Goal: Task Accomplishment & Management: Complete application form

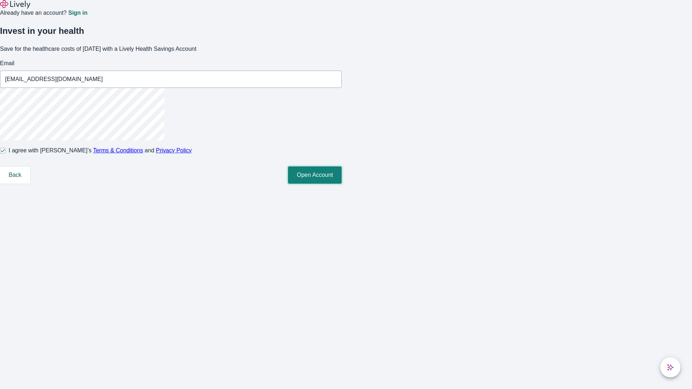
click at [342, 184] on button "Open Account" at bounding box center [315, 175] width 54 height 17
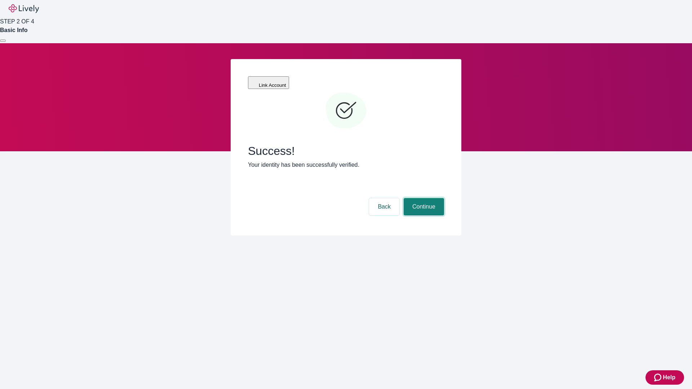
click at [423, 198] on button "Continue" at bounding box center [424, 206] width 40 height 17
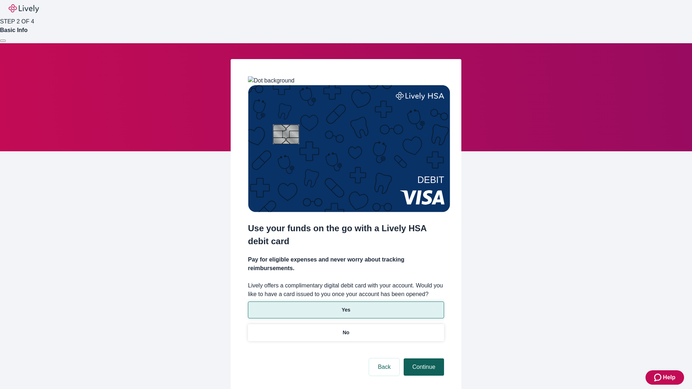
click at [346, 306] on p "Yes" at bounding box center [346, 310] width 9 height 8
click at [423, 359] on button "Continue" at bounding box center [424, 367] width 40 height 17
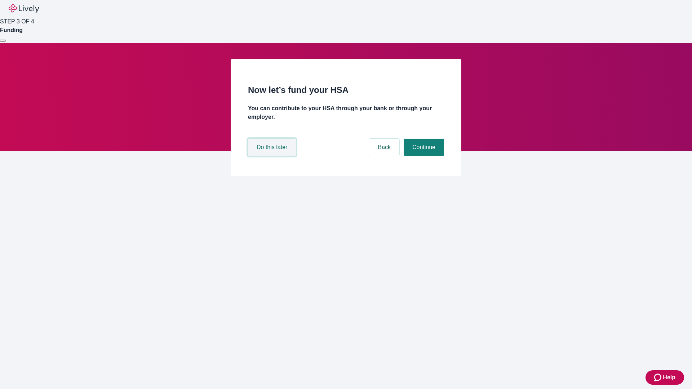
click at [273, 156] on button "Do this later" at bounding box center [272, 147] width 48 height 17
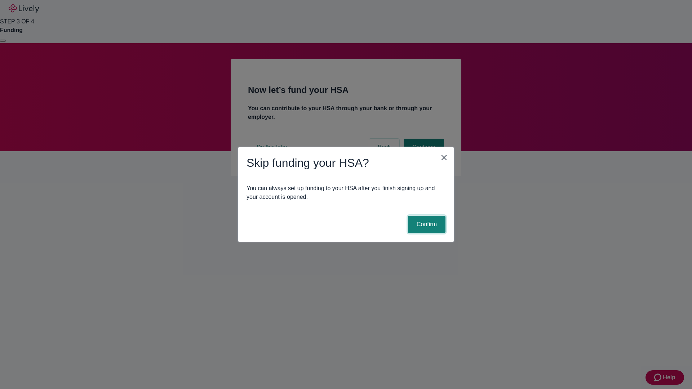
click at [426, 225] on button "Confirm" at bounding box center [426, 224] width 37 height 17
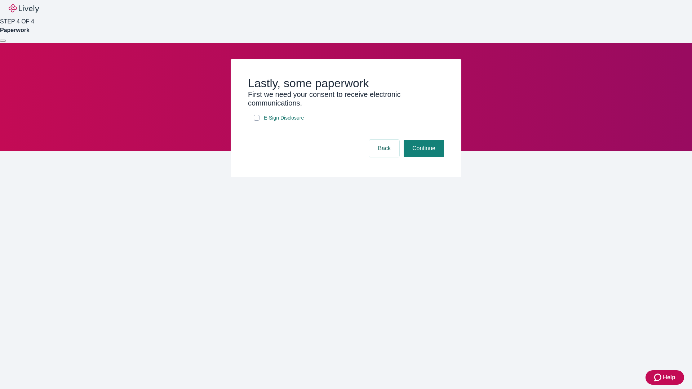
click at [257, 121] on input "E-Sign Disclosure" at bounding box center [257, 118] width 6 height 6
checkbox input "true"
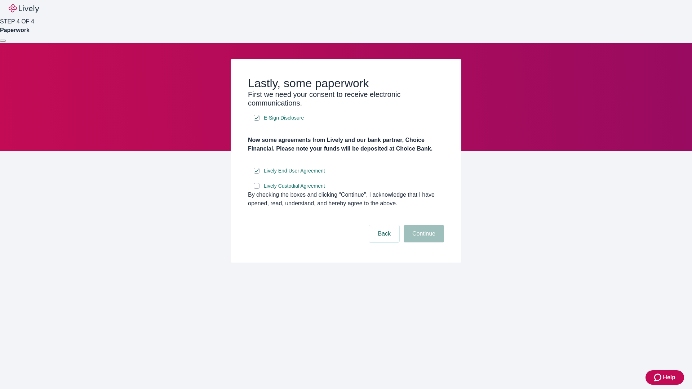
click at [257, 189] on input "Lively Custodial Agreement" at bounding box center [257, 186] width 6 height 6
checkbox input "true"
click at [423, 243] on button "Continue" at bounding box center [424, 233] width 40 height 17
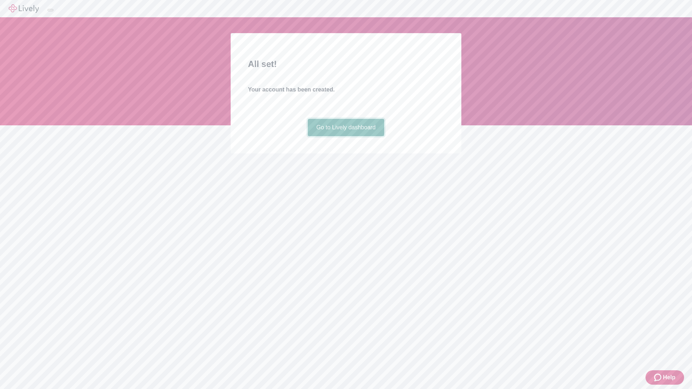
click at [346, 136] on link "Go to Lively dashboard" at bounding box center [346, 127] width 77 height 17
